Goal: Find specific page/section: Find specific page/section

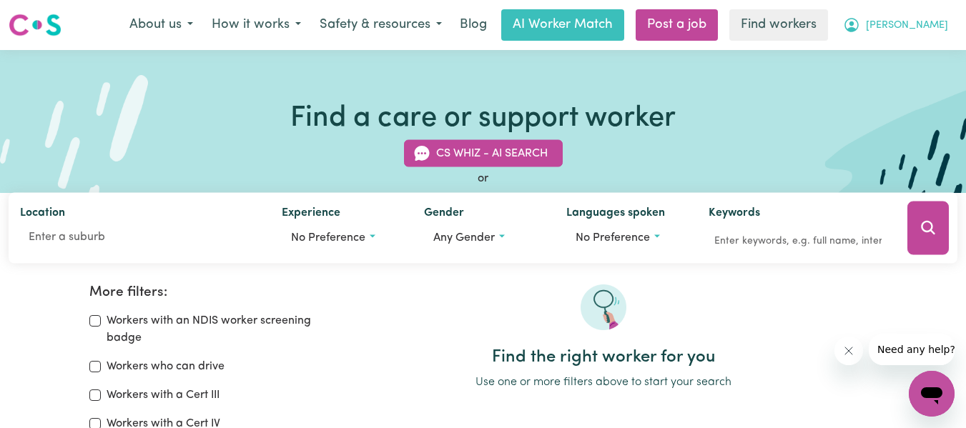
click at [926, 26] on span "[PERSON_NAME]" at bounding box center [907, 26] width 82 height 16
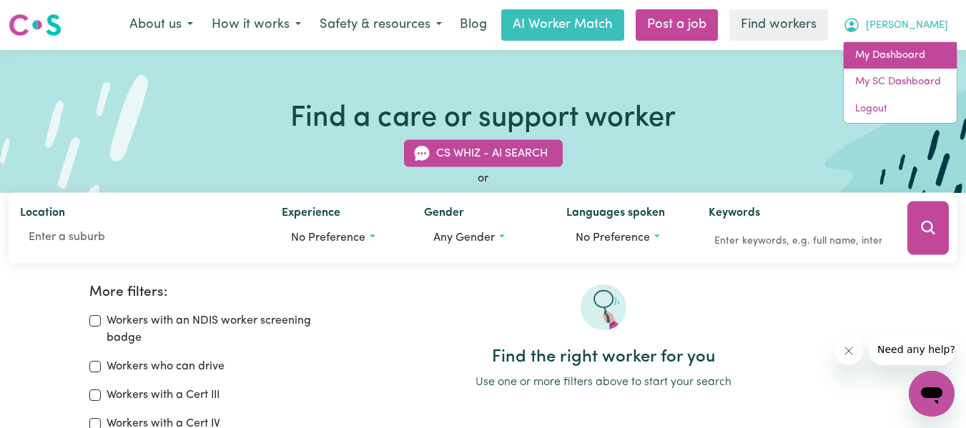
click at [909, 53] on link "My Dashboard" at bounding box center [899, 55] width 113 height 27
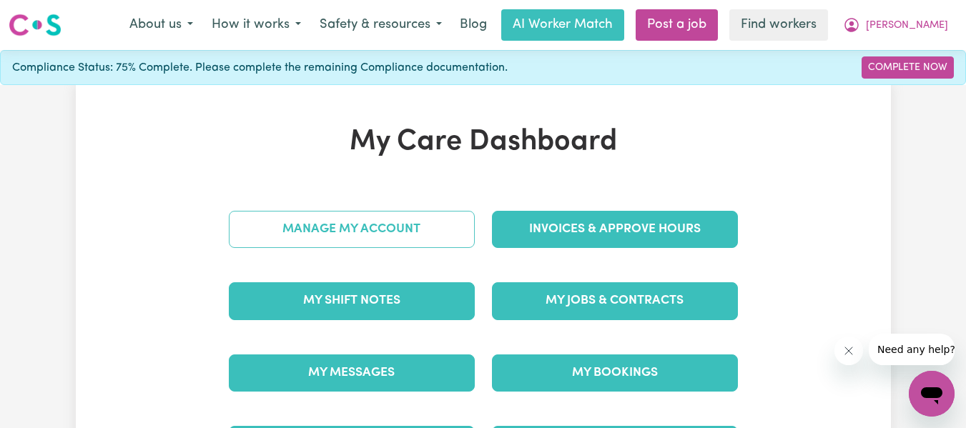
click at [403, 226] on link "Manage My Account" at bounding box center [352, 229] width 246 height 37
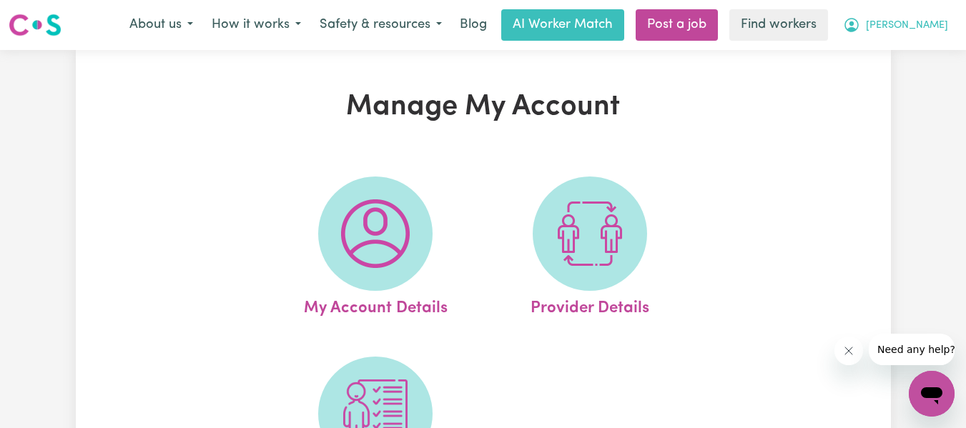
click at [912, 28] on span "[PERSON_NAME]" at bounding box center [907, 26] width 82 height 16
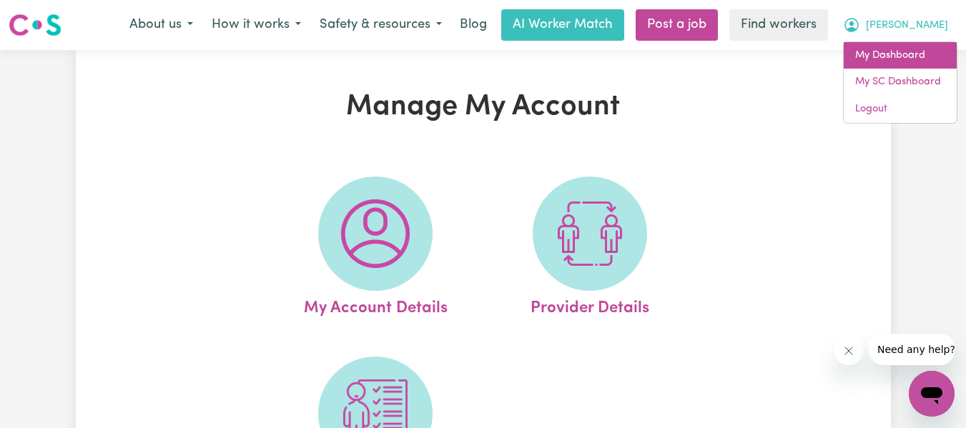
click at [885, 56] on link "My Dashboard" at bounding box center [899, 55] width 113 height 27
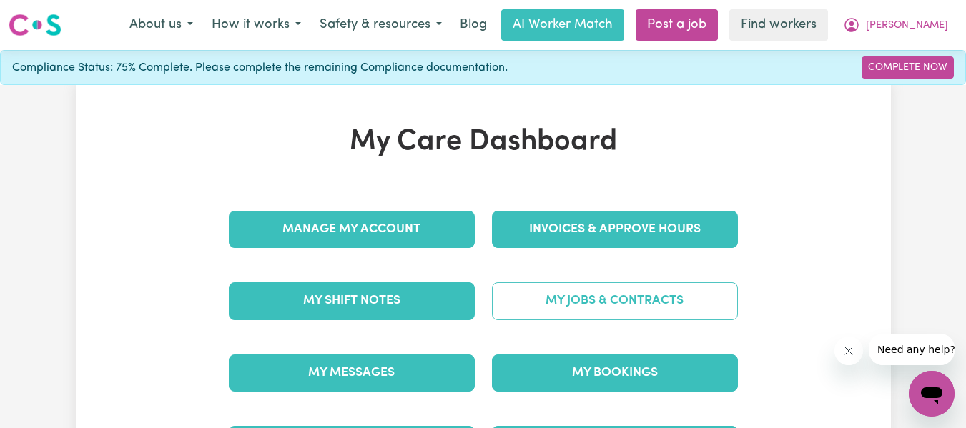
click at [625, 307] on link "My Jobs & Contracts" at bounding box center [615, 300] width 246 height 37
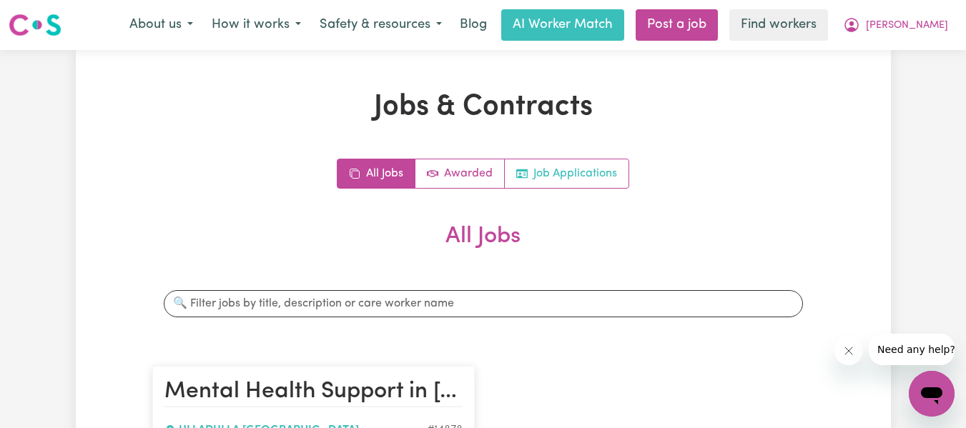
click at [586, 164] on link "Job Applications" at bounding box center [567, 173] width 124 height 29
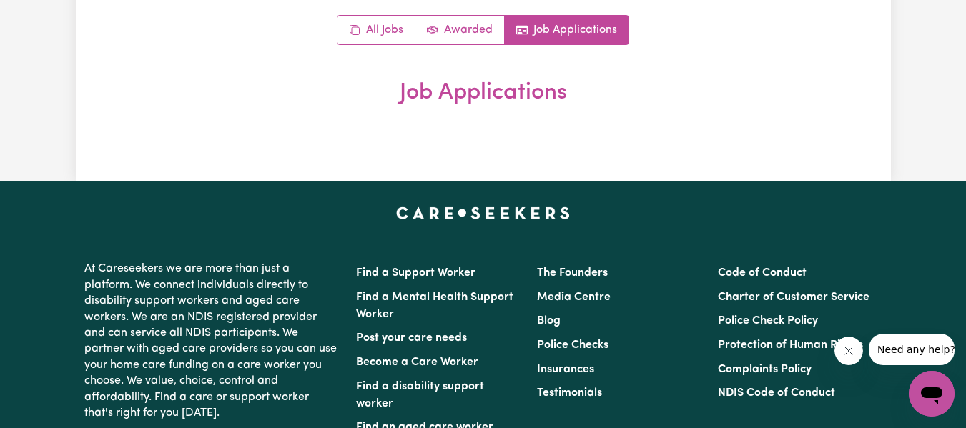
scroll to position [169, 0]
